Goal: Transaction & Acquisition: Book appointment/travel/reservation

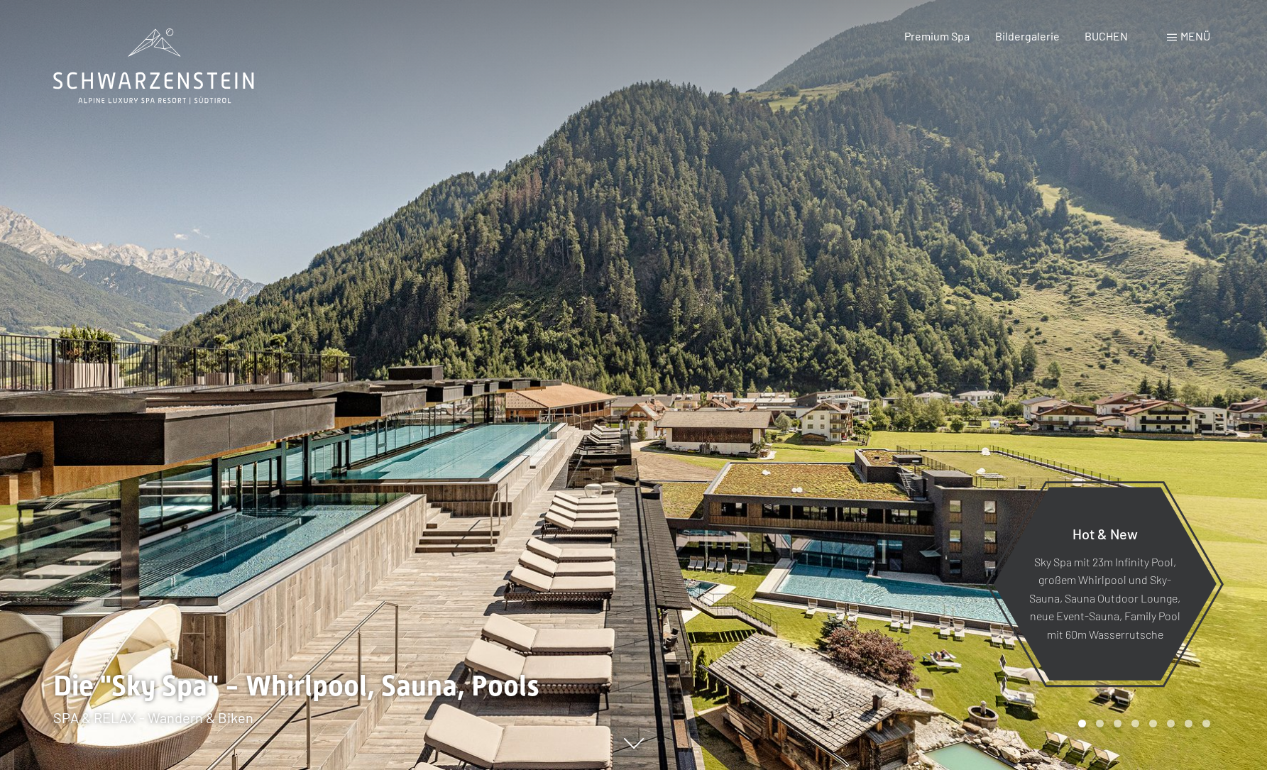
click at [1106, 38] on span "BUCHEN" at bounding box center [1106, 35] width 43 height 13
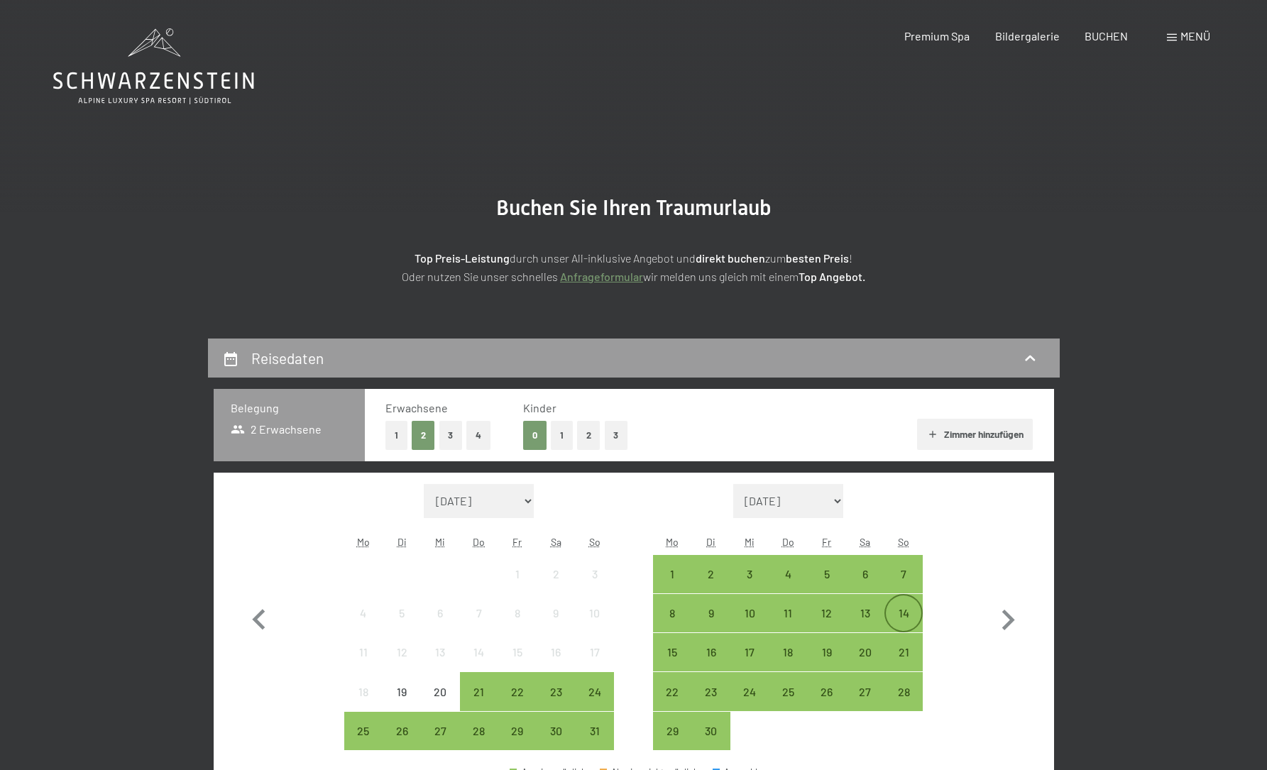
click at [914, 607] on div "14" at bounding box center [904, 614] width 36 height 36
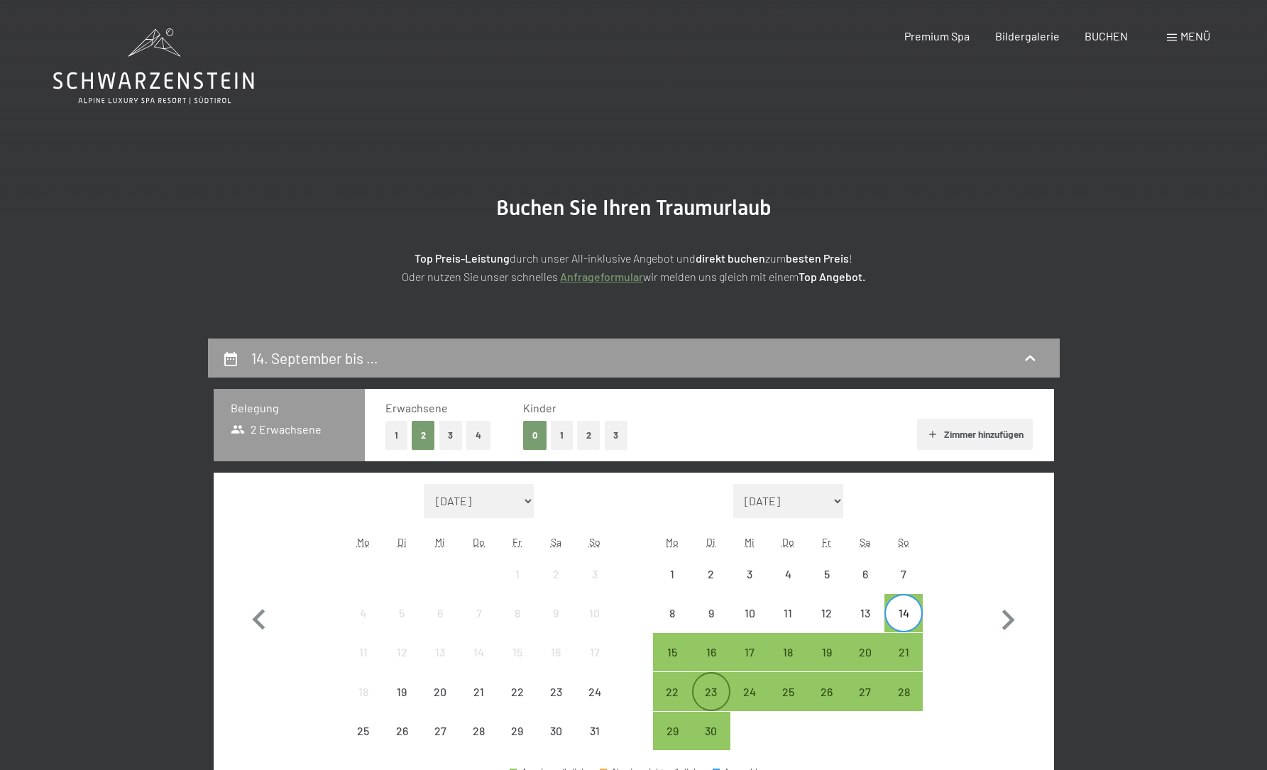
click at [708, 690] on div "23" at bounding box center [712, 705] width 36 height 36
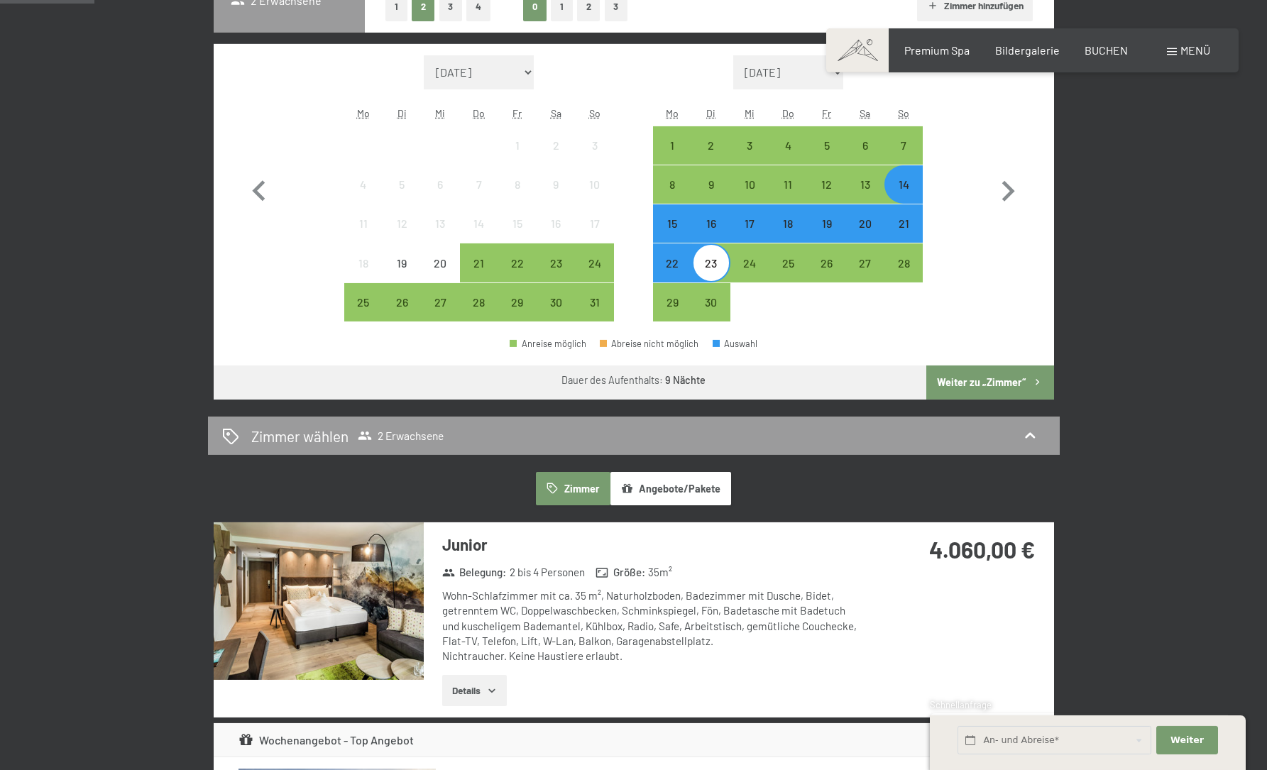
scroll to position [449, 0]
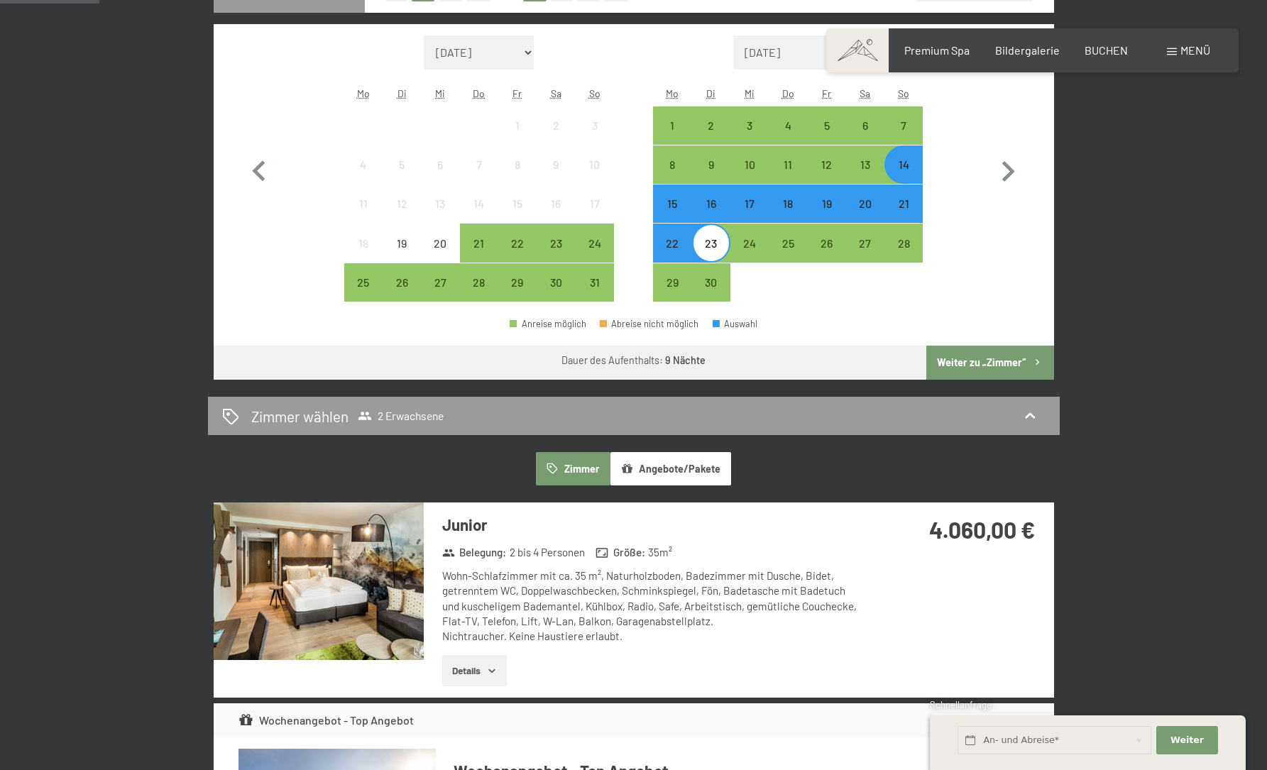
click at [985, 363] on button "Weiter zu „Zimmer“" at bounding box center [990, 363] width 127 height 34
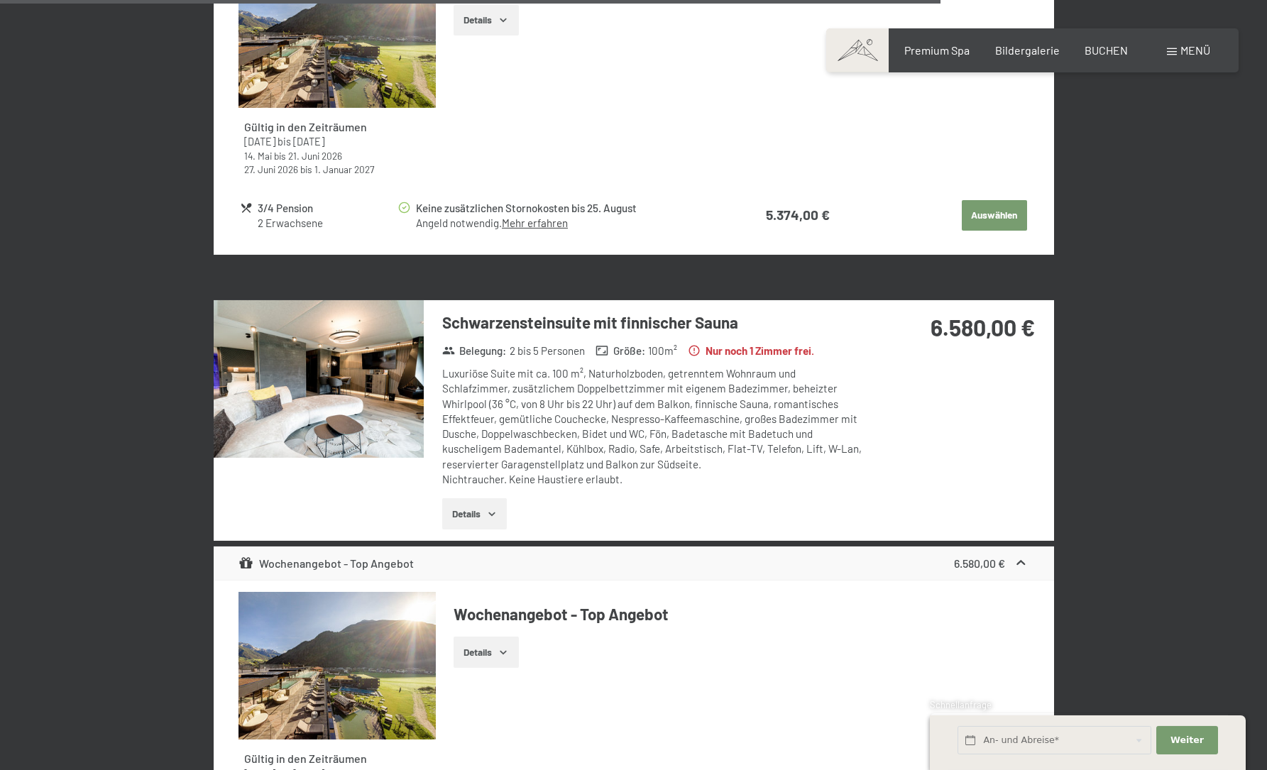
scroll to position [3931, 0]
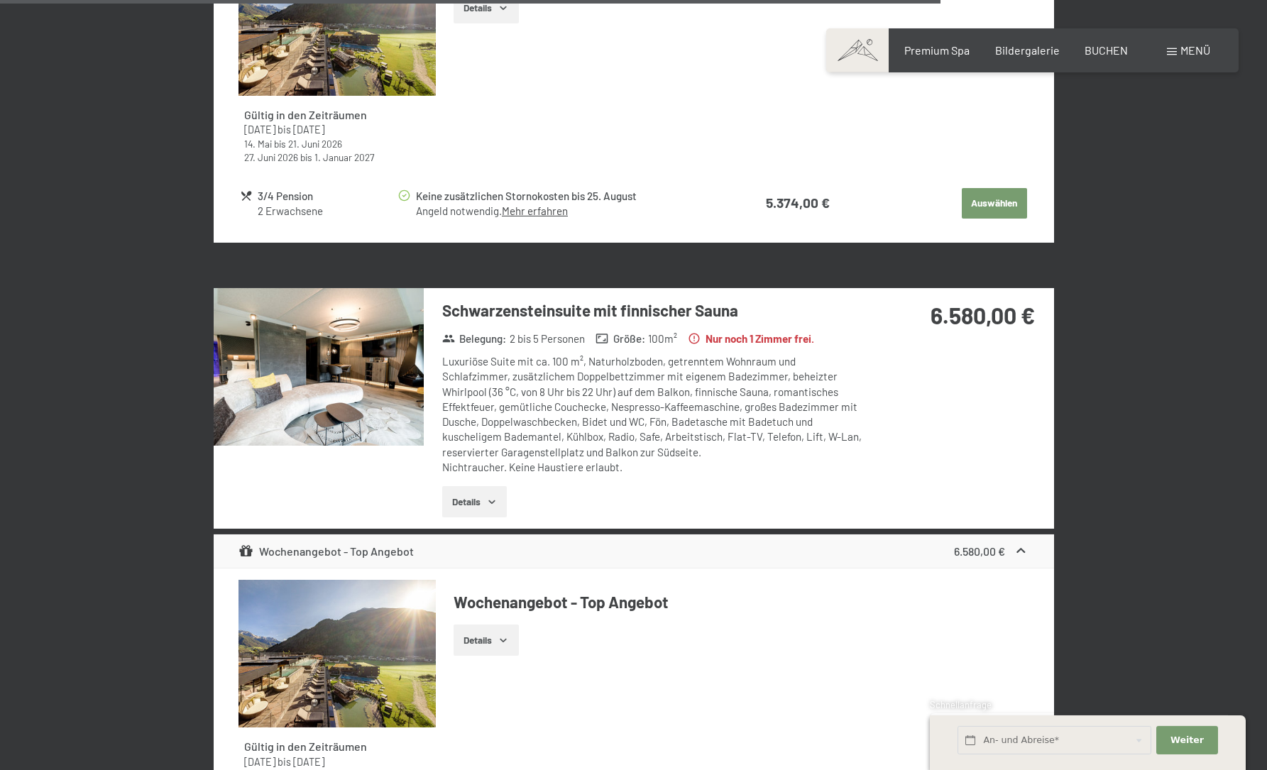
click at [479, 494] on button "Details" at bounding box center [474, 501] width 65 height 31
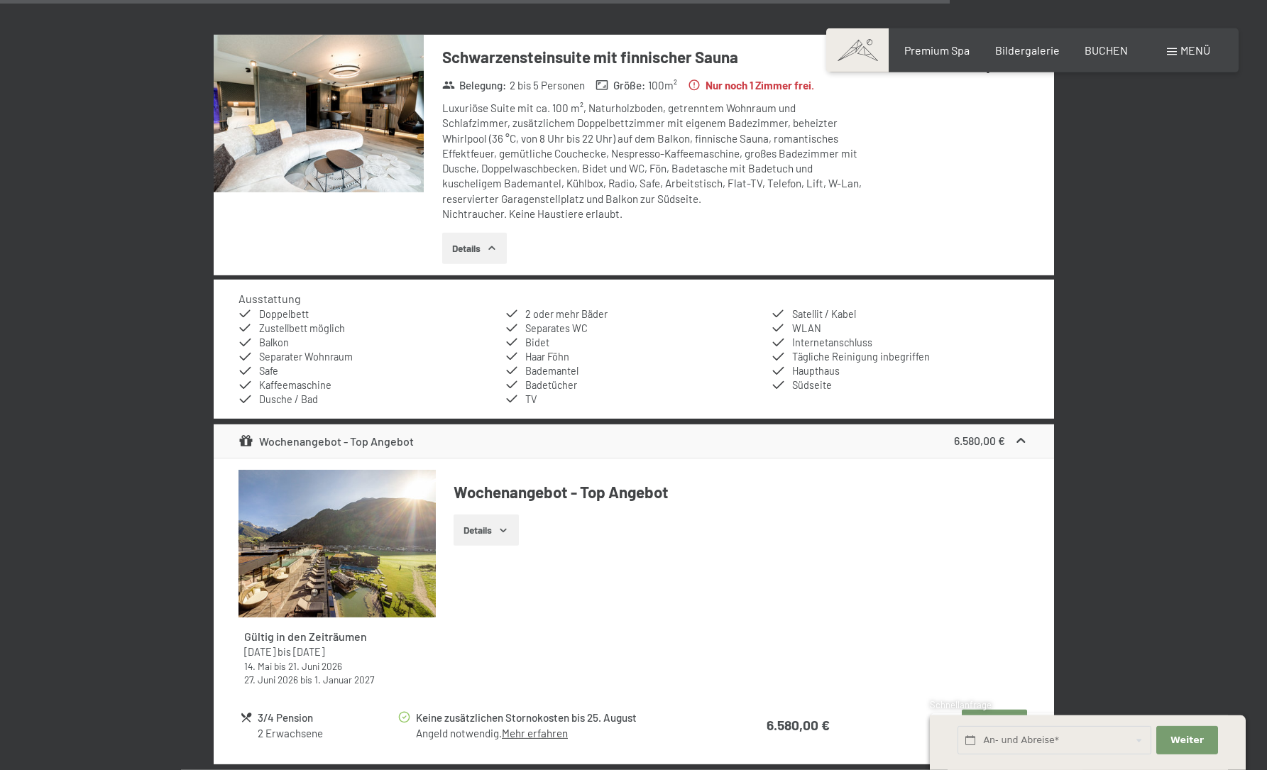
scroll to position [4305, 0]
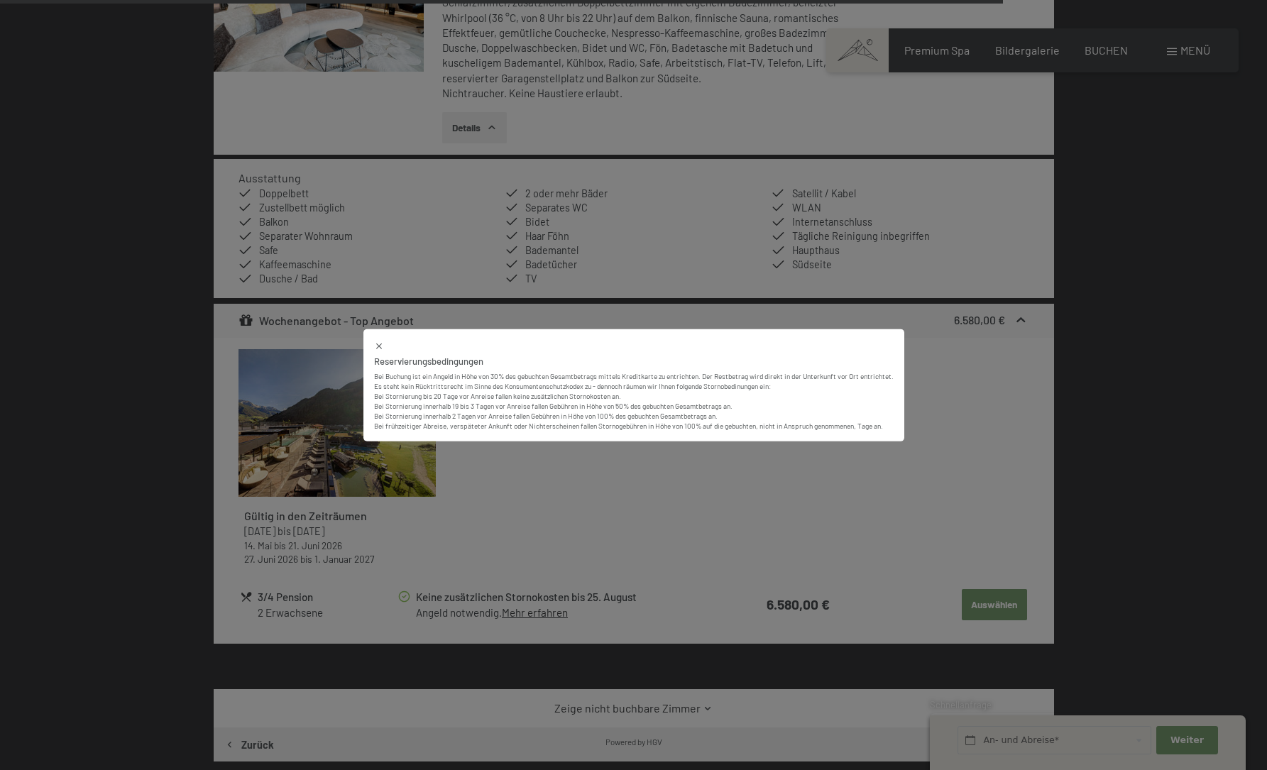
click at [990, 553] on div "Reservierungsbedingungen Bei Buchung ist ein Angeld in Höhe von 30% des gebucht…" at bounding box center [633, 385] width 1267 height 770
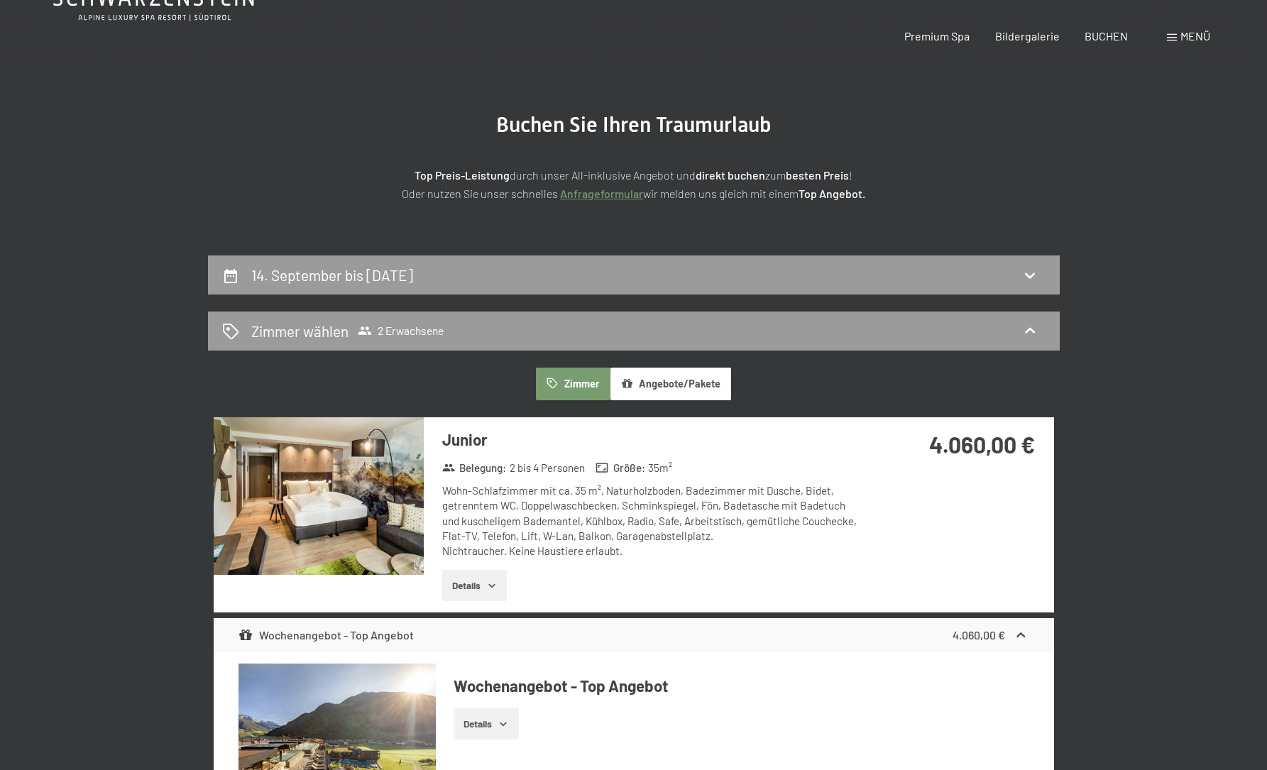
scroll to position [0, 0]
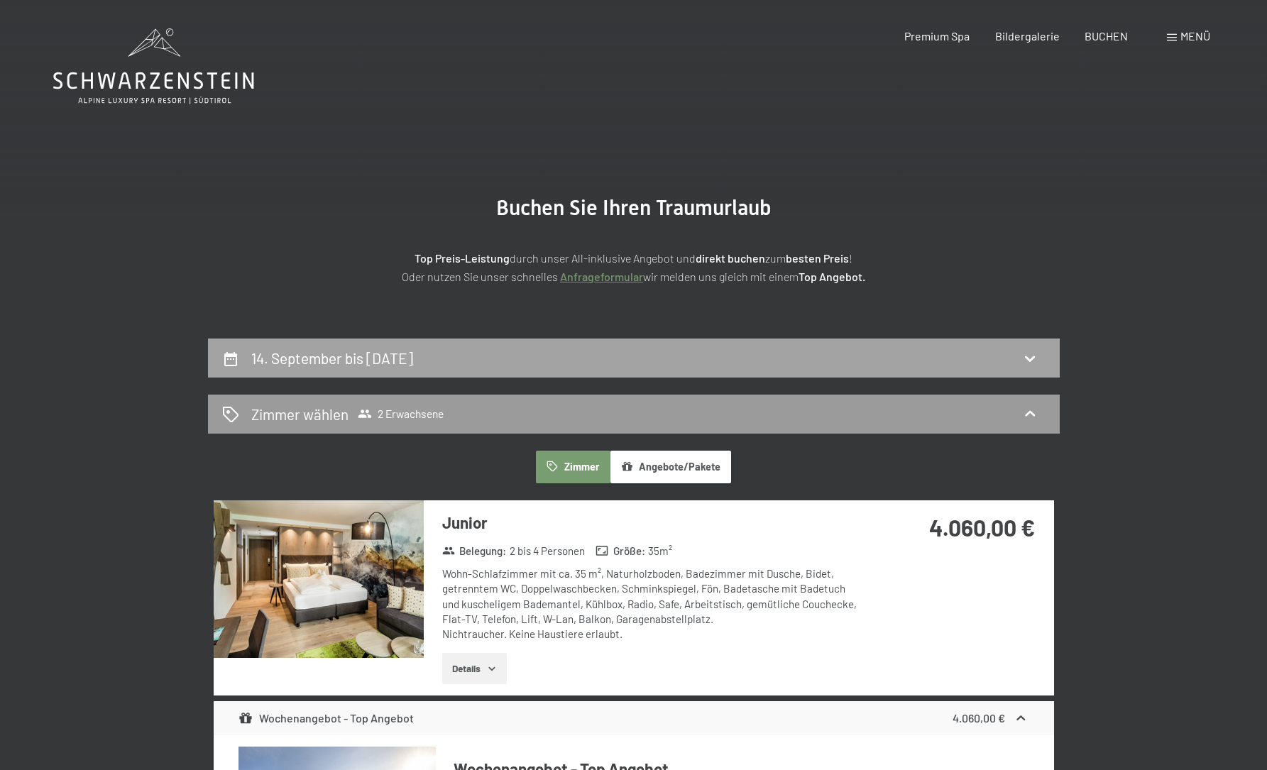
click at [1028, 358] on icon at bounding box center [1030, 359] width 10 height 6
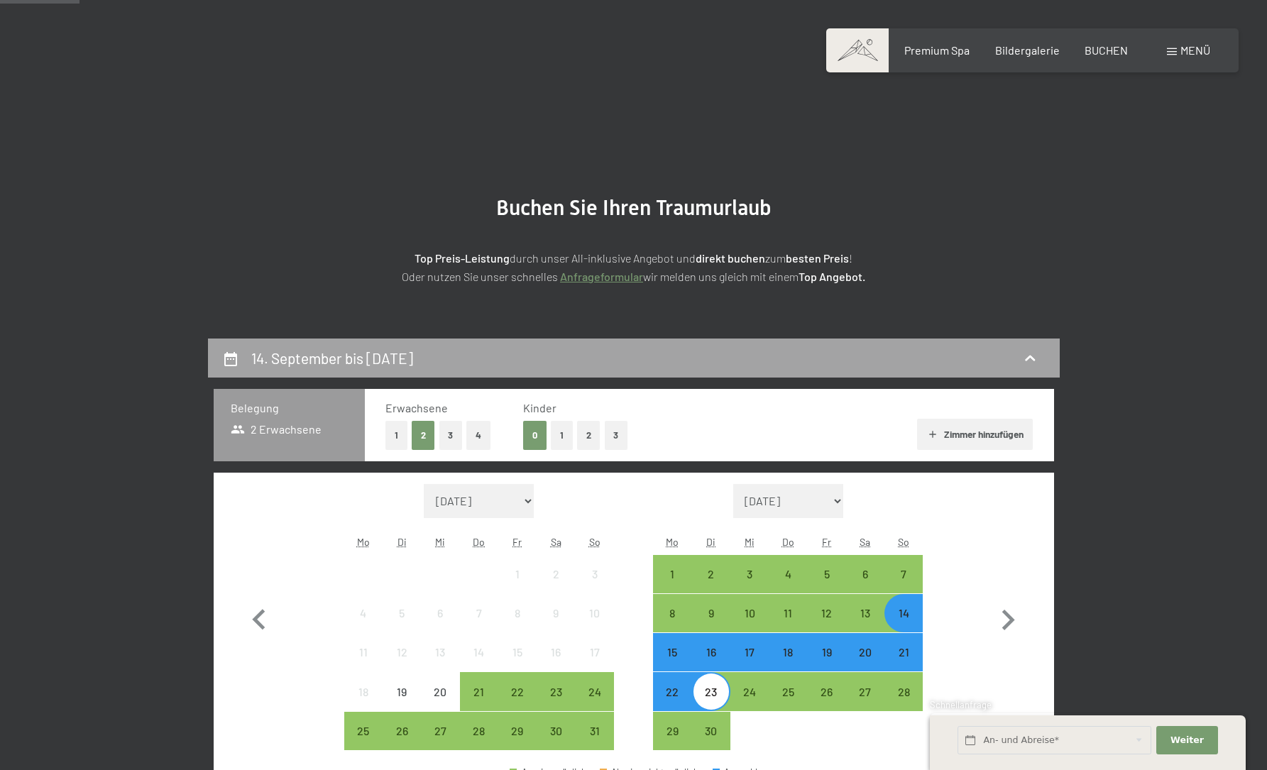
scroll to position [339, 0]
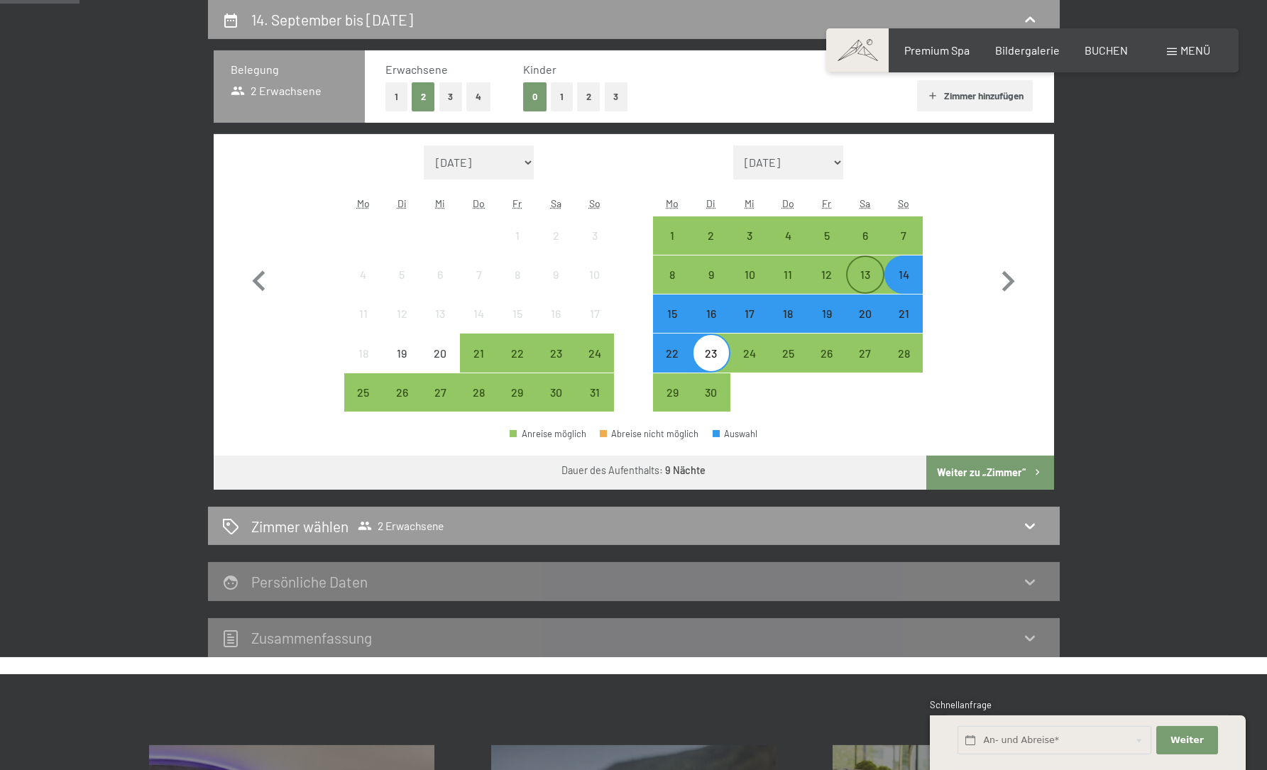
click at [868, 281] on div "13" at bounding box center [866, 287] width 36 height 36
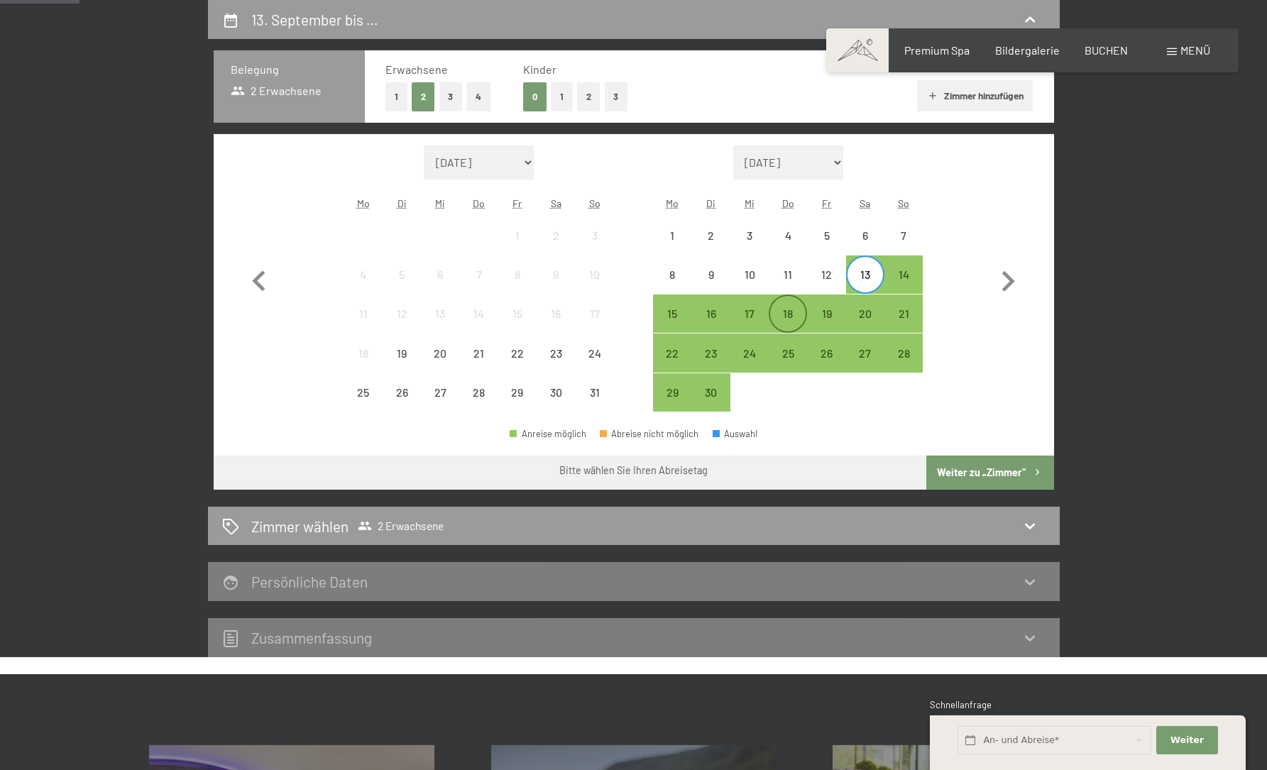
click at [783, 320] on div "18" at bounding box center [788, 326] width 36 height 36
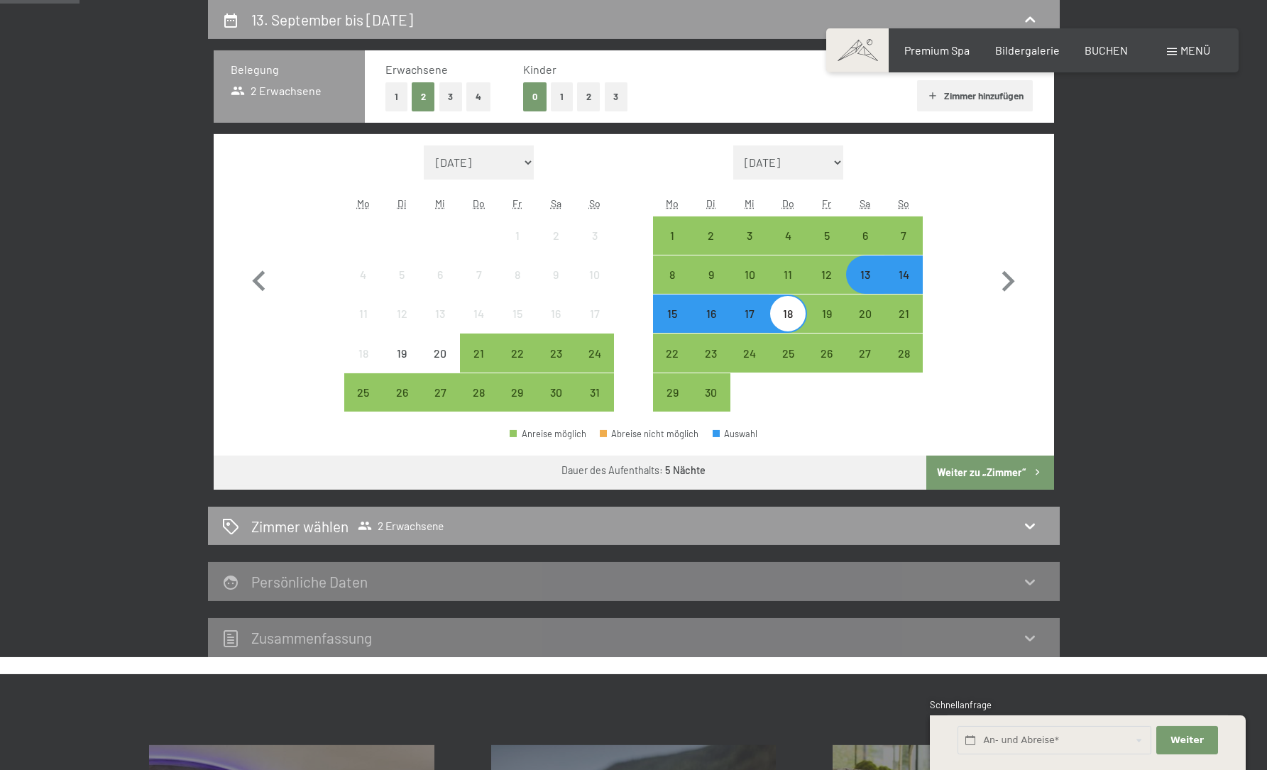
click at [977, 466] on button "Weiter zu „Zimmer“" at bounding box center [990, 473] width 127 height 34
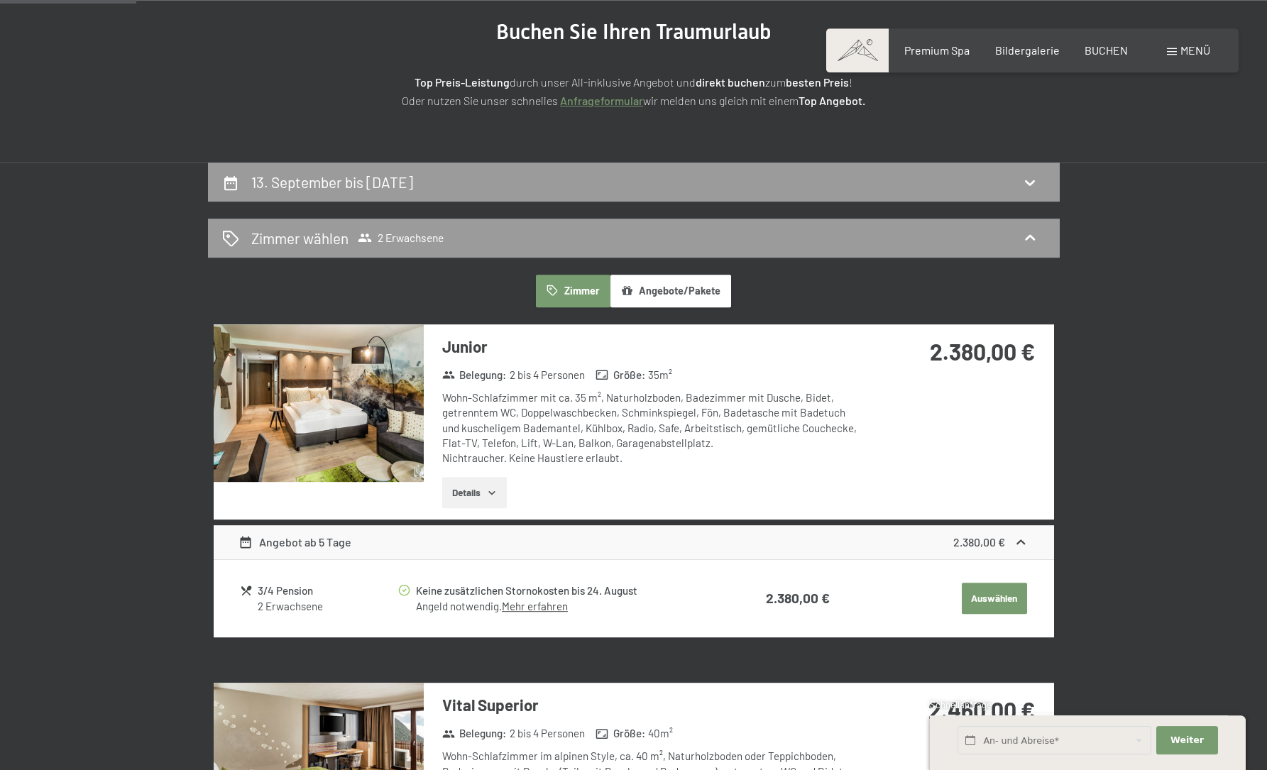
scroll to position [0, 0]
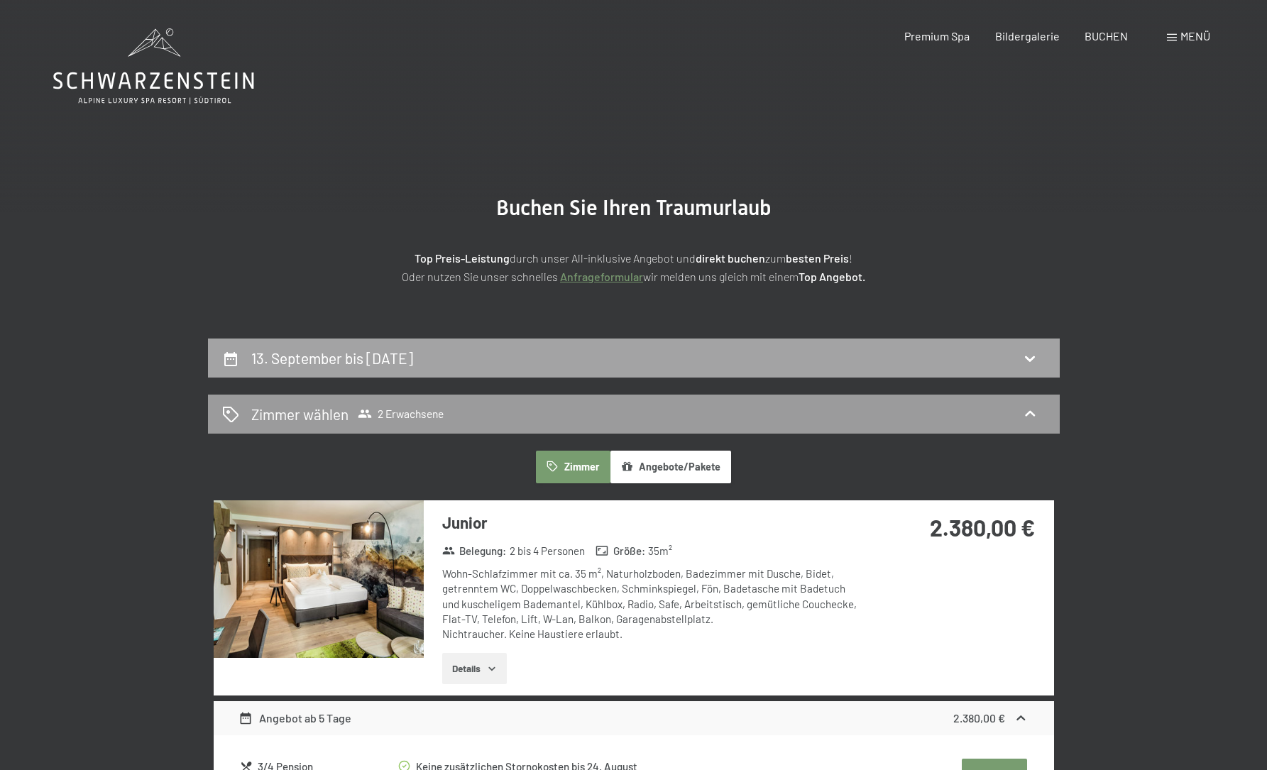
click at [1027, 355] on icon at bounding box center [1030, 358] width 17 height 17
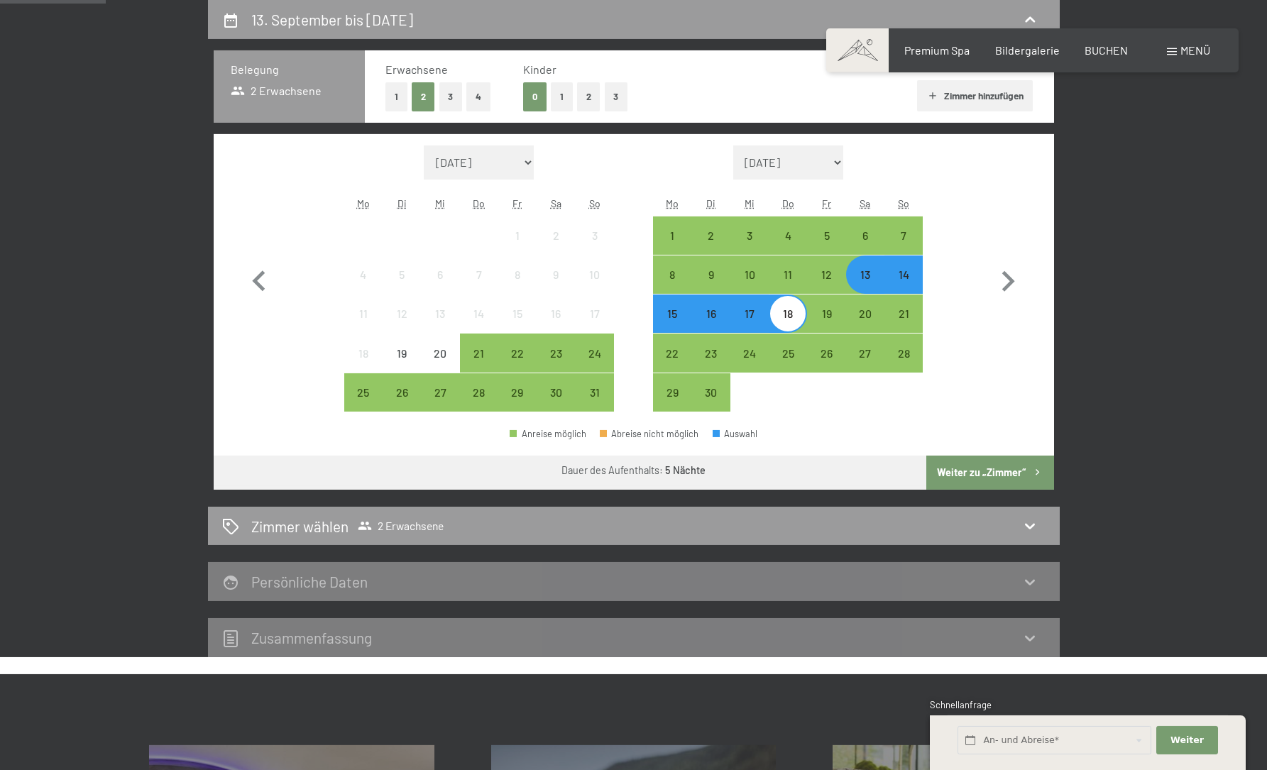
click at [792, 312] on div "18" at bounding box center [788, 326] width 36 height 36
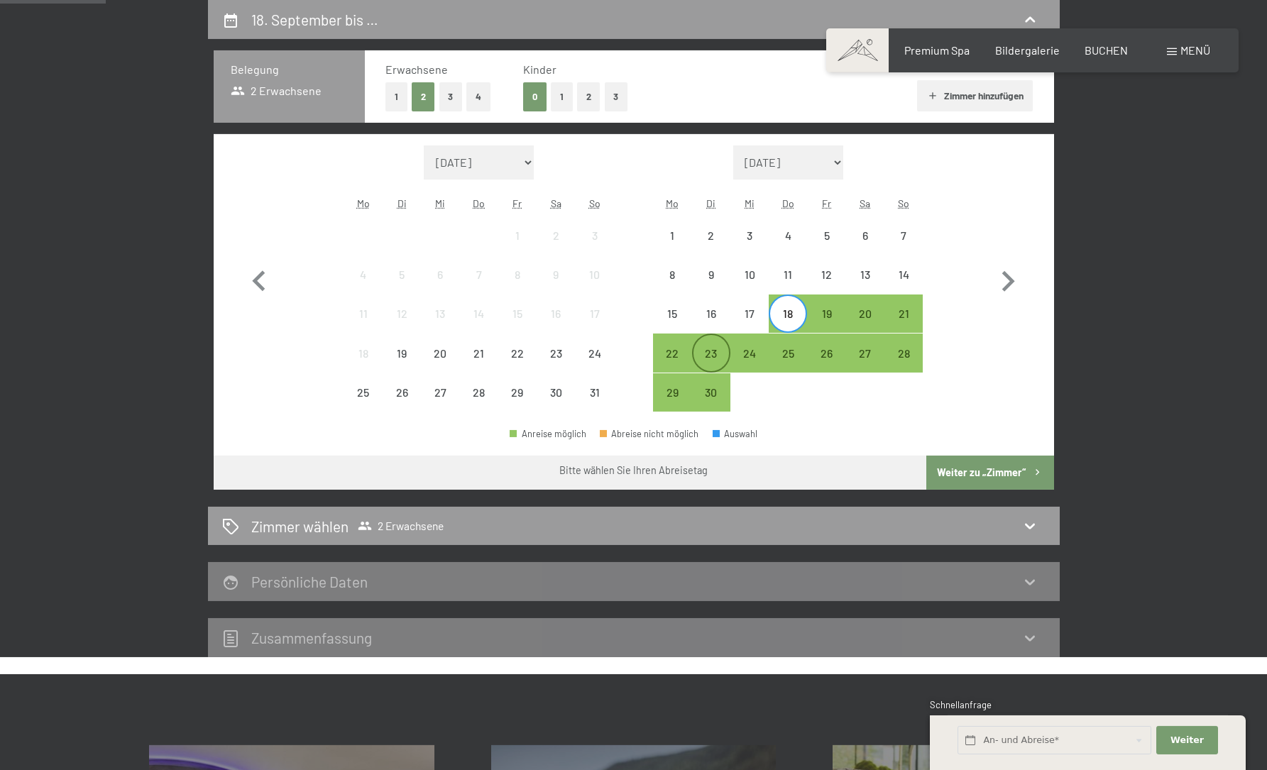
click at [717, 351] on div "23" at bounding box center [712, 366] width 36 height 36
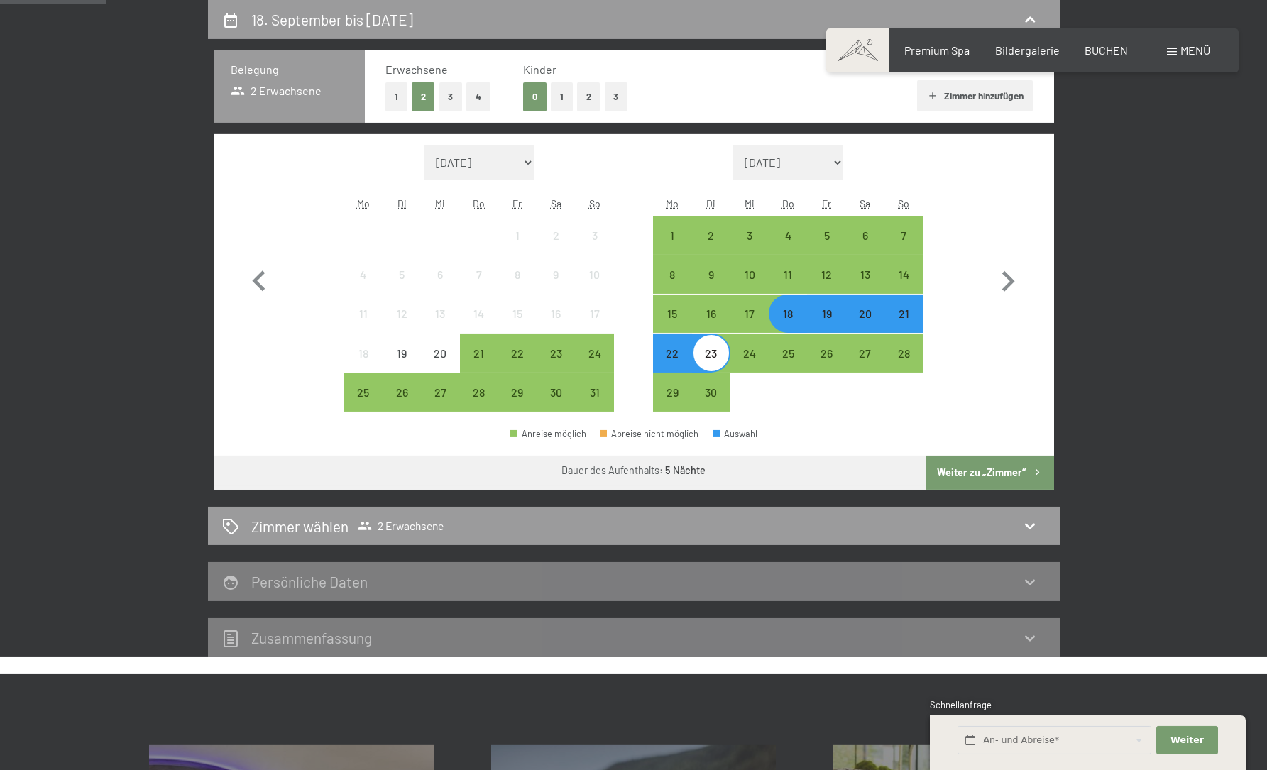
click at [958, 470] on button "Weiter zu „Zimmer“" at bounding box center [990, 473] width 127 height 34
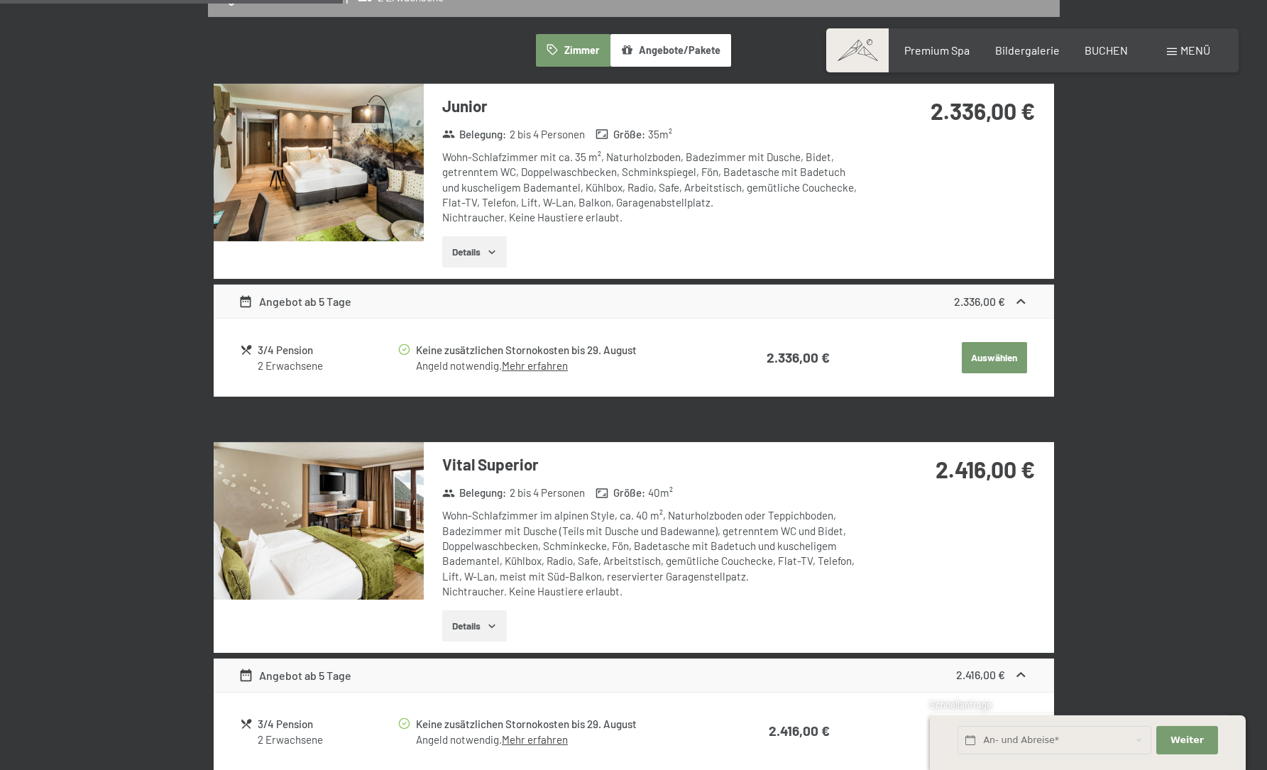
scroll to position [255, 0]
